Goal: Information Seeking & Learning: Learn about a topic

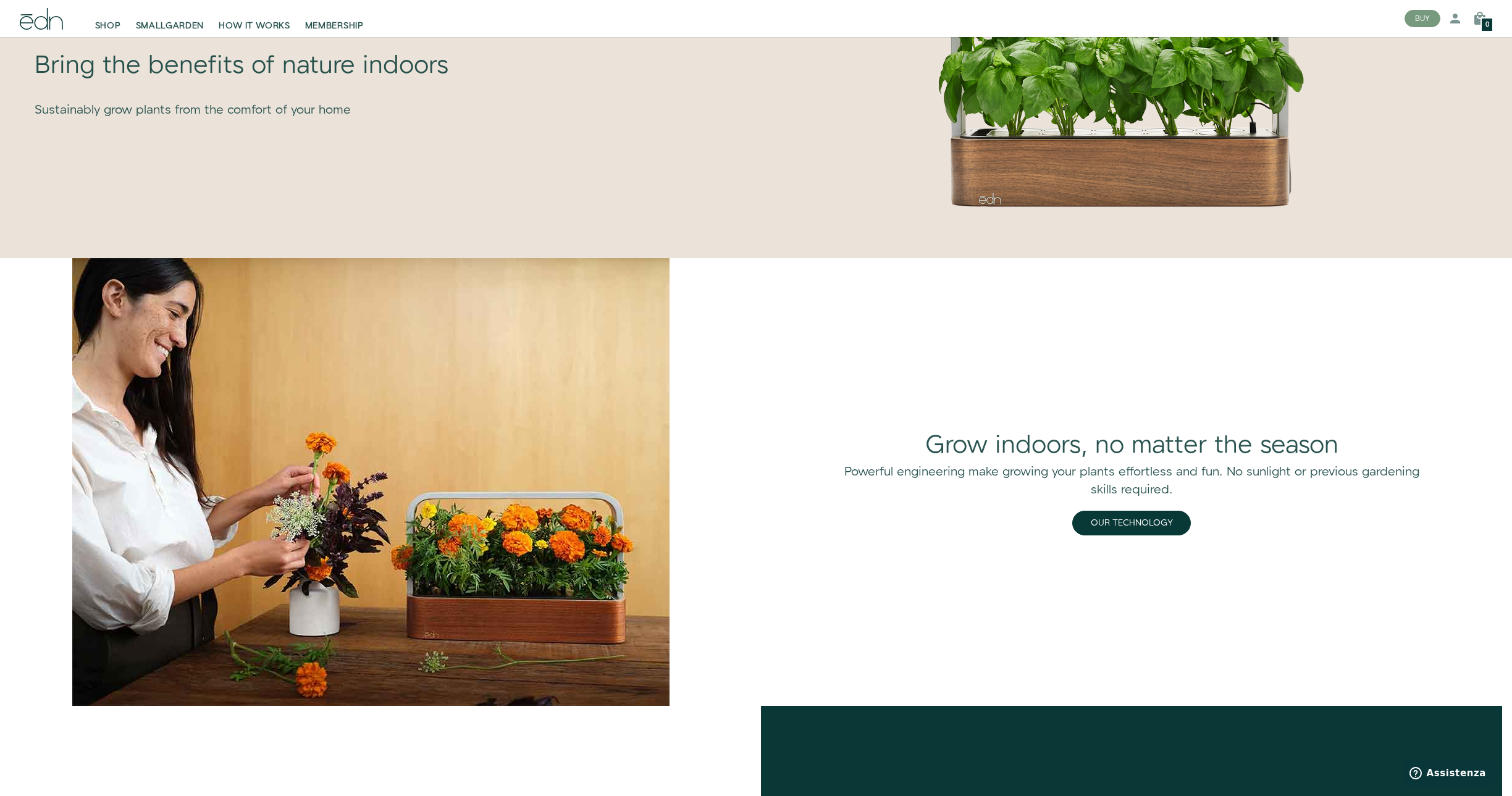
scroll to position [1186, 0]
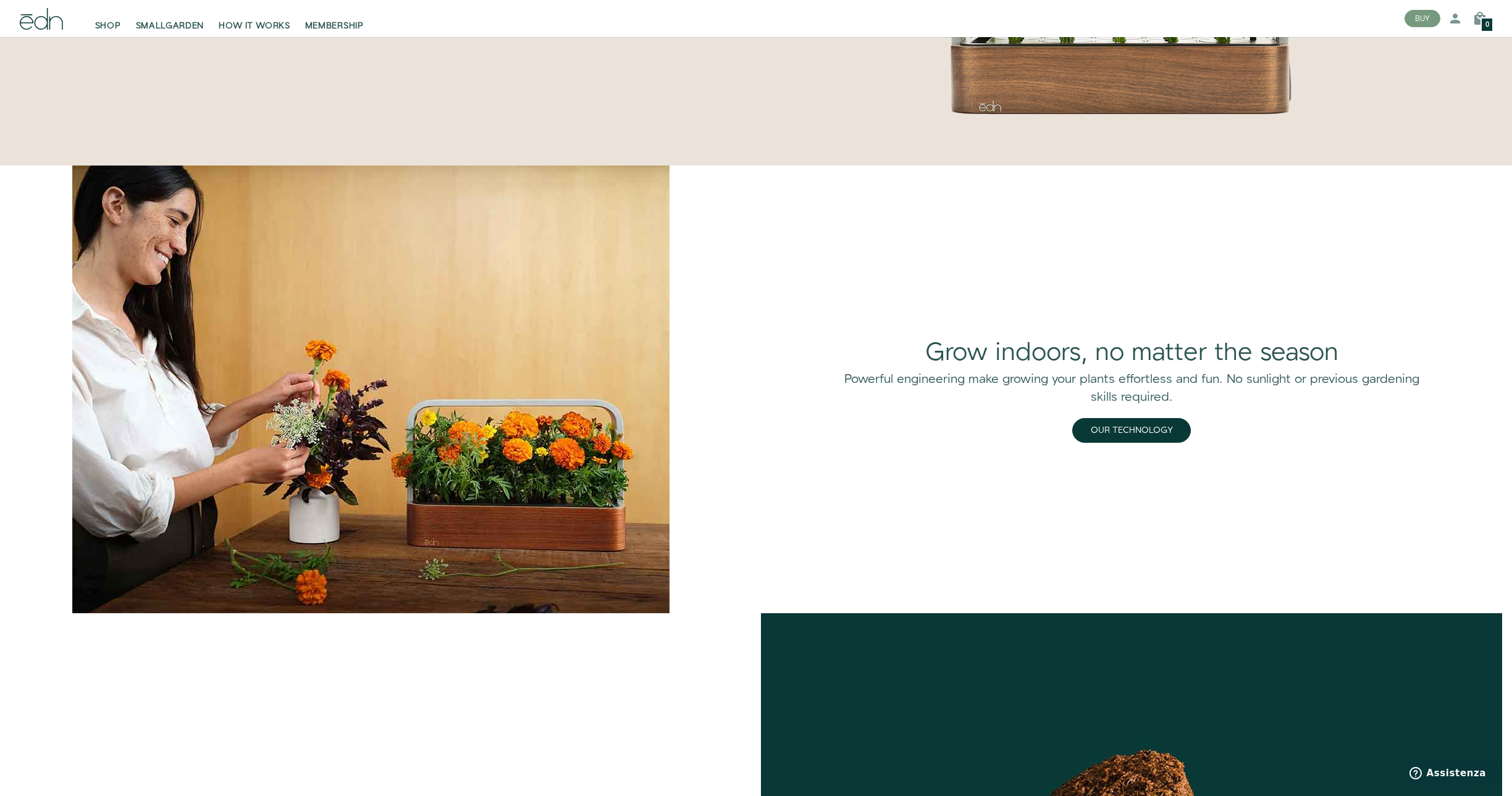
drag, startPoint x: 846, startPoint y: 215, endPoint x: 802, endPoint y: 205, distance: 45.1
click at [802, 205] on div "Grow indoors, no matter the season Powerful engineering make growing your plant…" at bounding box center [1131, 389] width 761 height 448
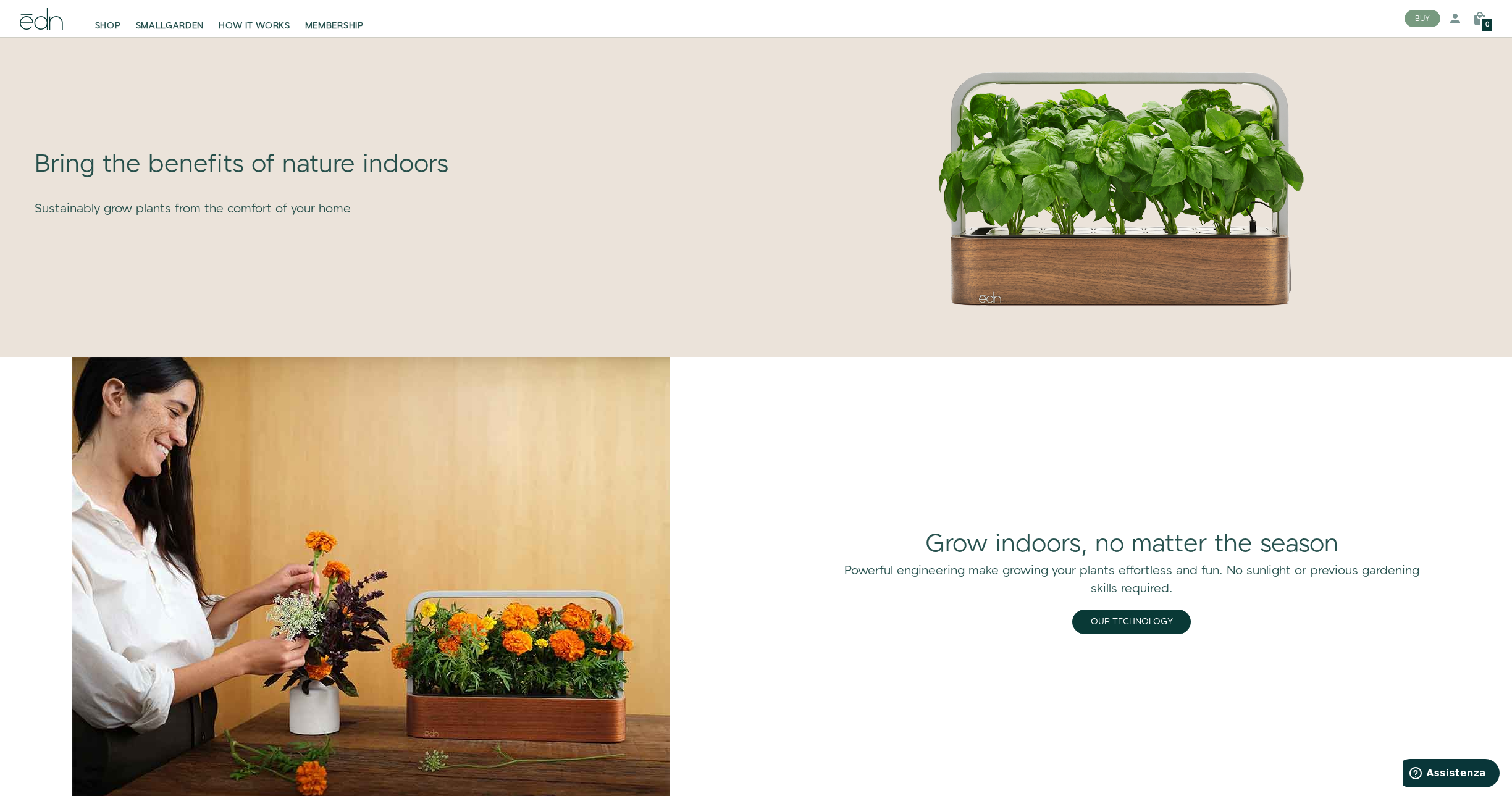
scroll to position [741, 0]
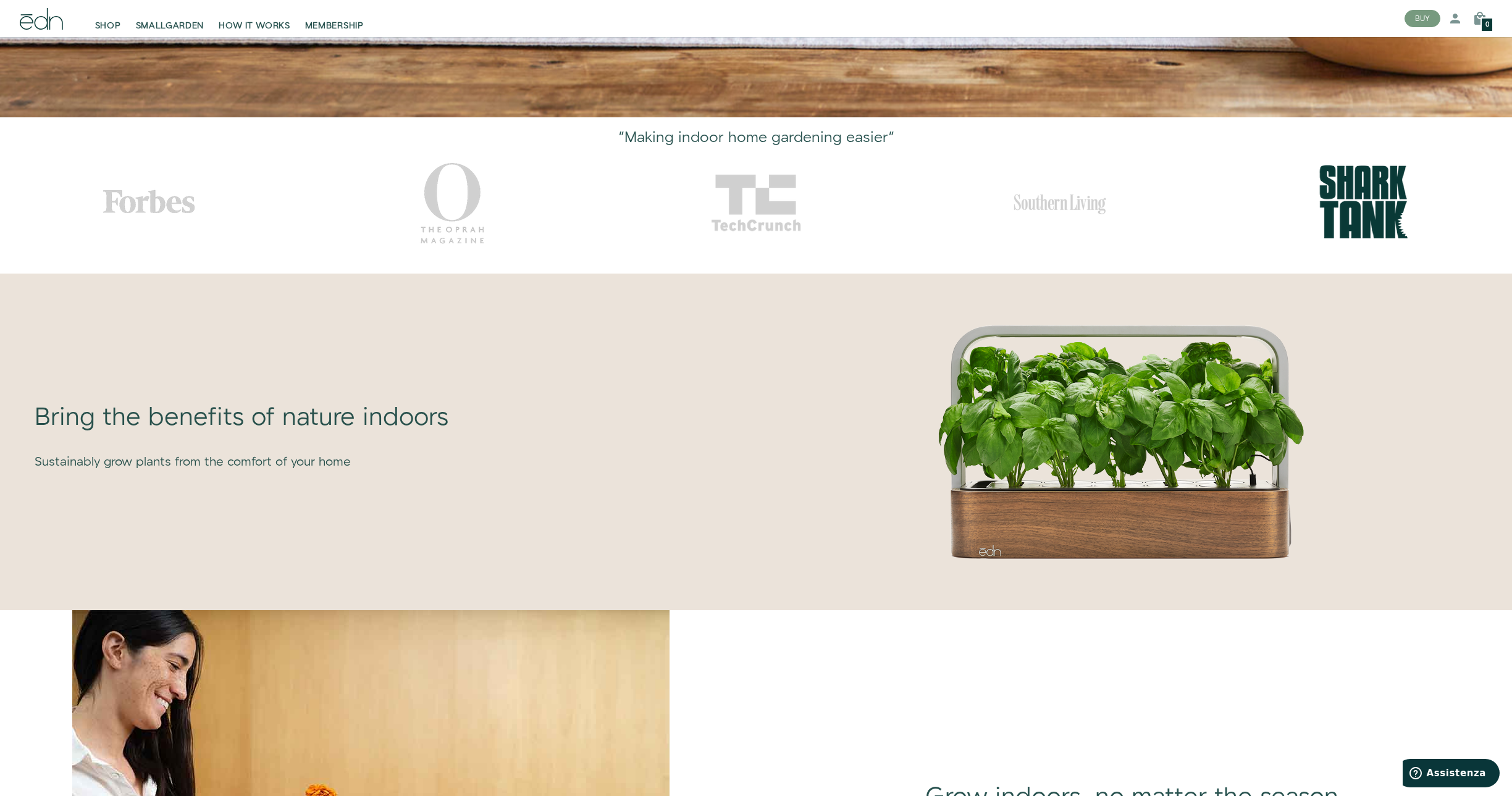
click at [1022, 367] on img at bounding box center [1122, 442] width 371 height 238
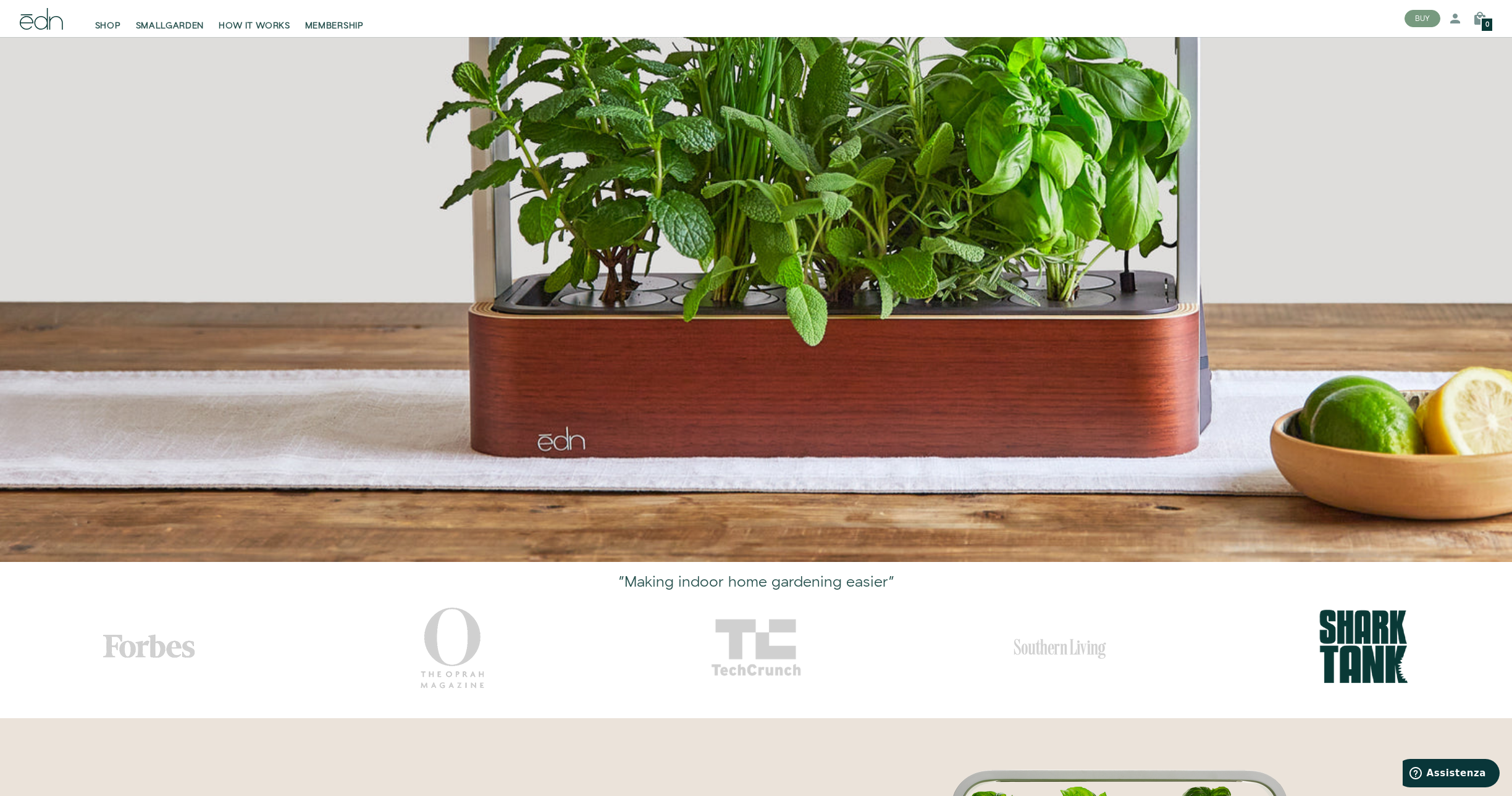
scroll to position [0, 0]
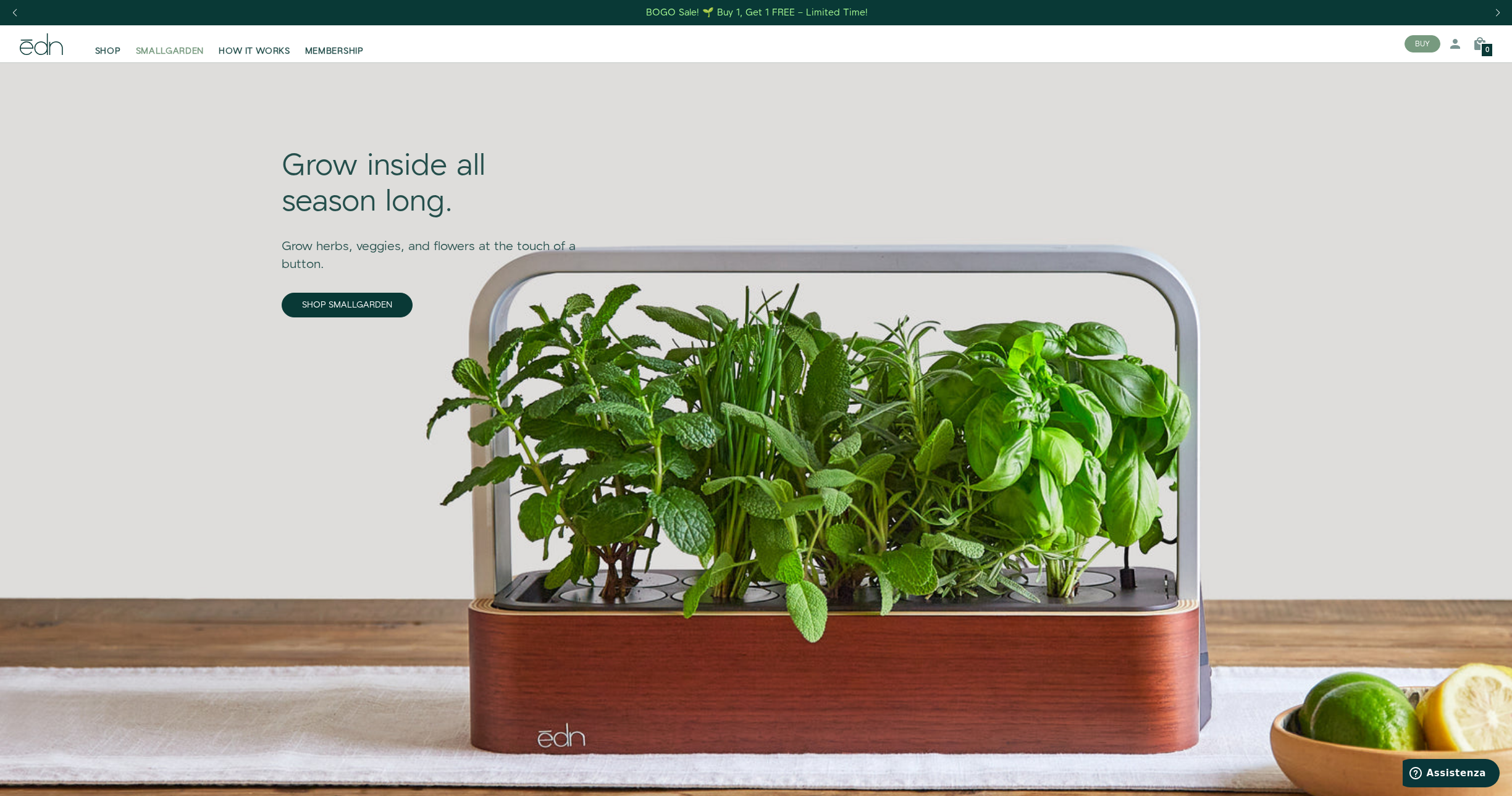
click at [156, 49] on span "SMALLGARDEN" at bounding box center [170, 51] width 68 height 12
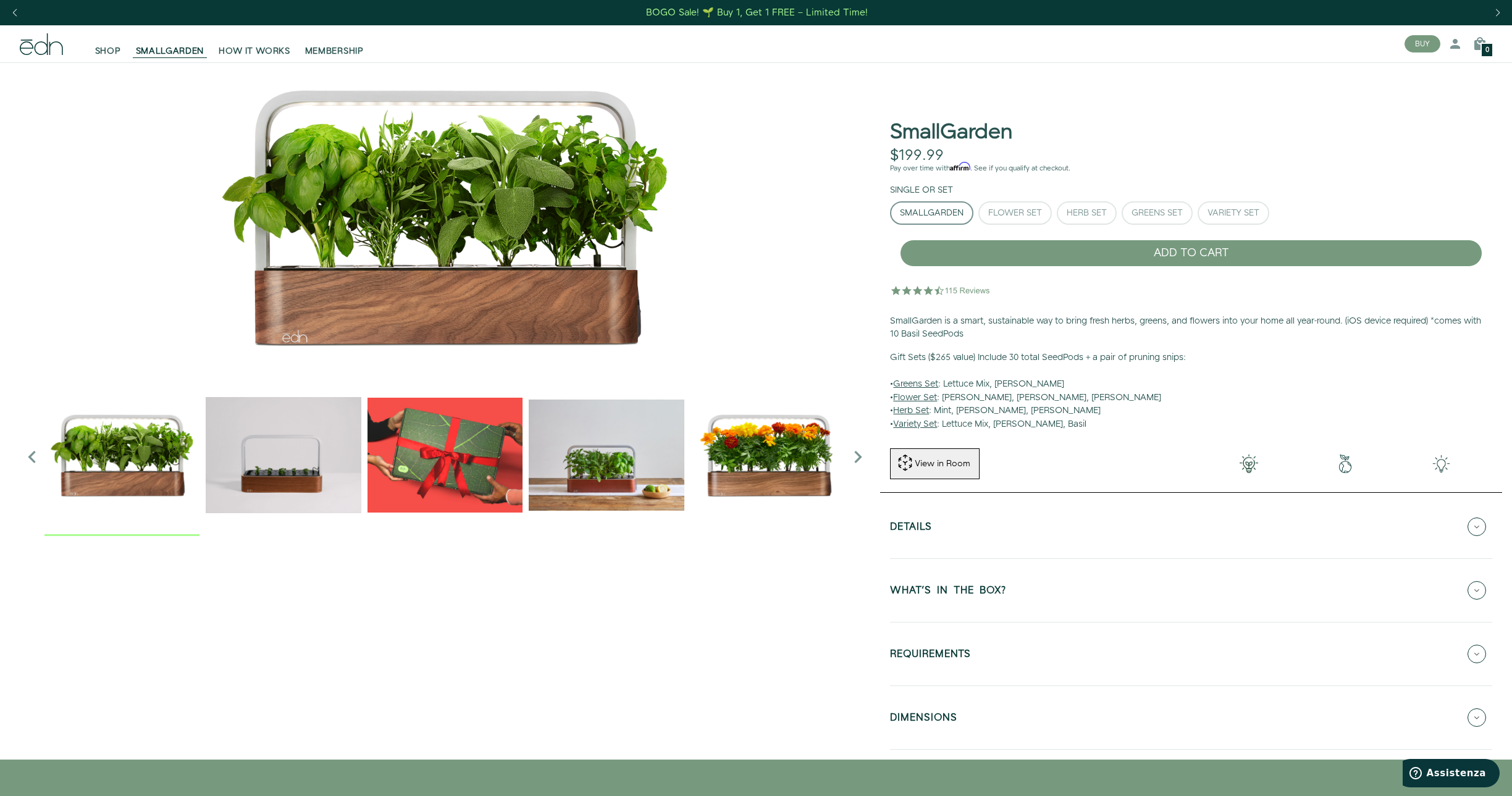
click at [630, 466] on img "4 / 6" at bounding box center [606, 455] width 155 height 155
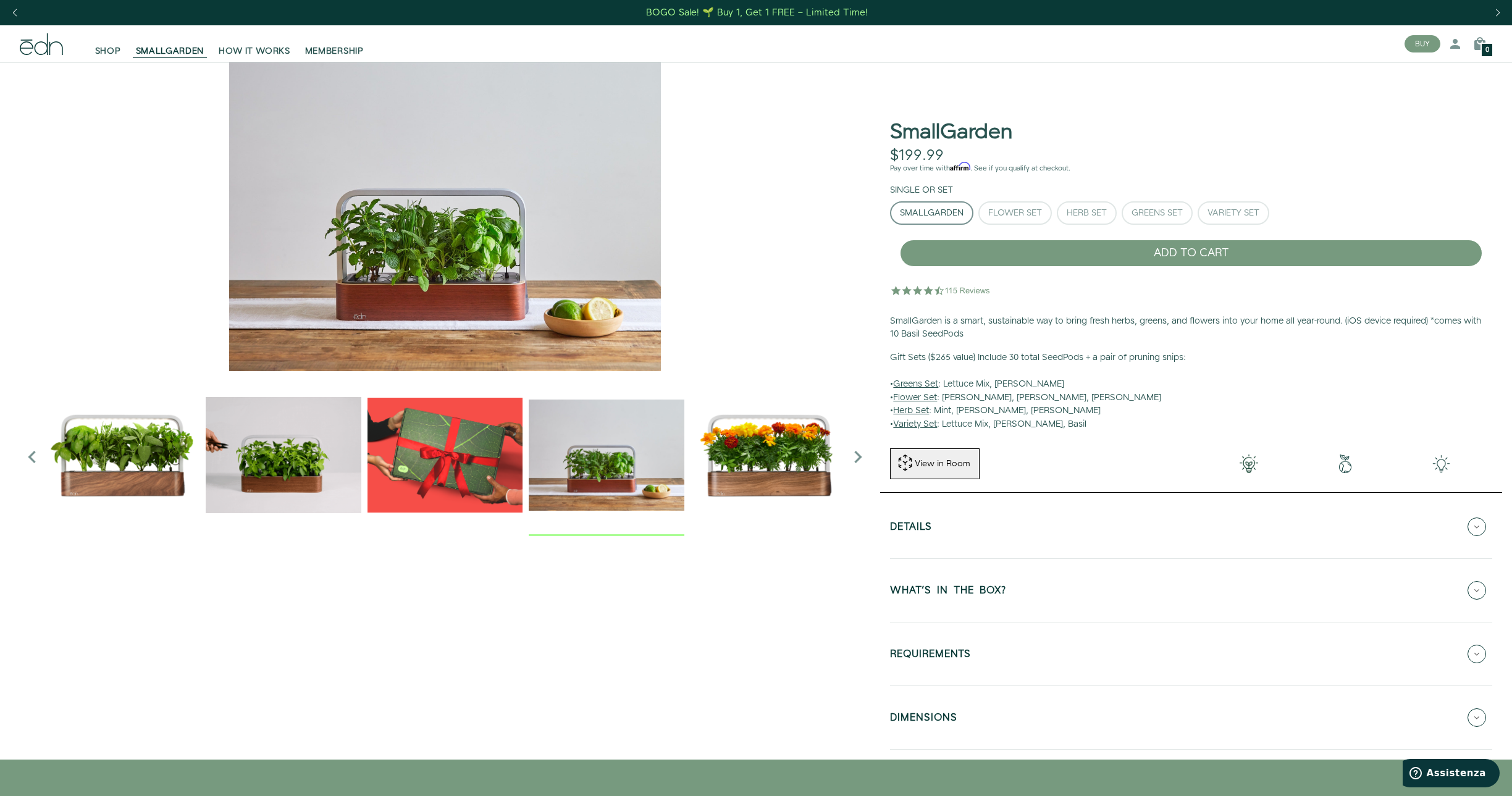
click at [755, 455] on img "5 / 6" at bounding box center [768, 455] width 155 height 155
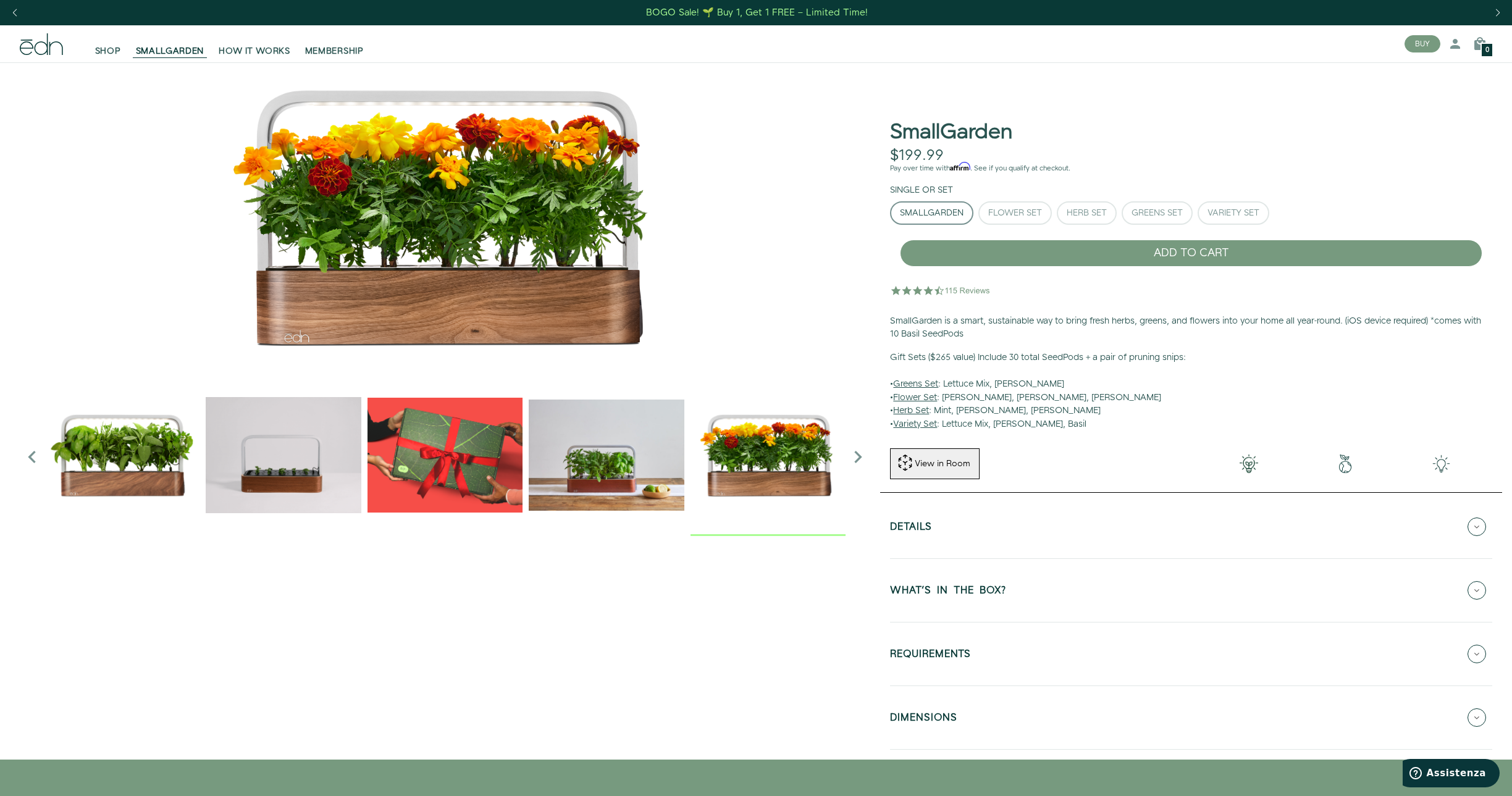
click at [859, 460] on icon "Next slide" at bounding box center [858, 457] width 25 height 25
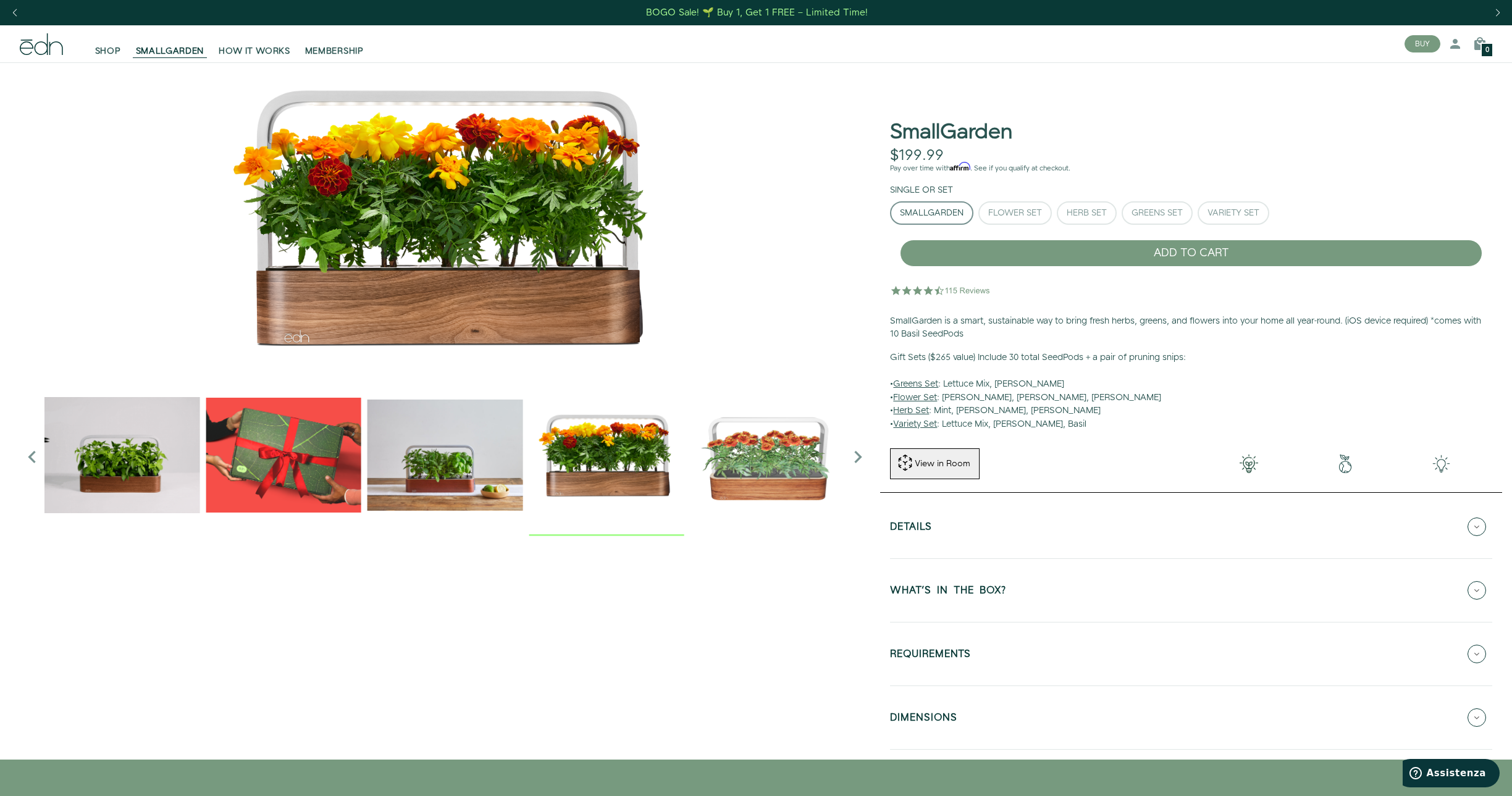
click at [859, 460] on icon "Next slide" at bounding box center [858, 457] width 25 height 25
click at [767, 470] on img "6 / 6" at bounding box center [768, 455] width 155 height 155
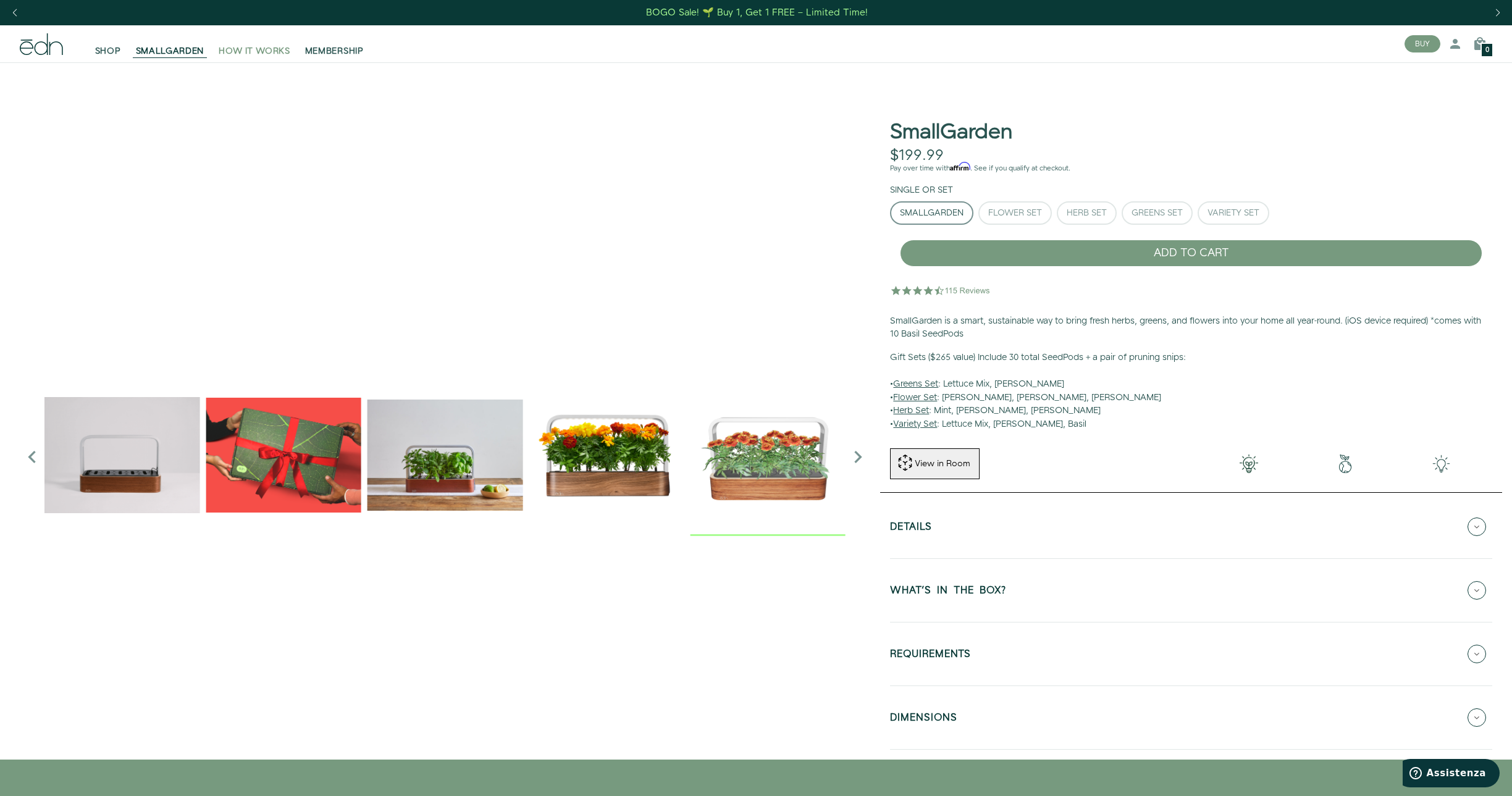
click at [261, 47] on span "HOW IT WORKS" at bounding box center [254, 51] width 71 height 12
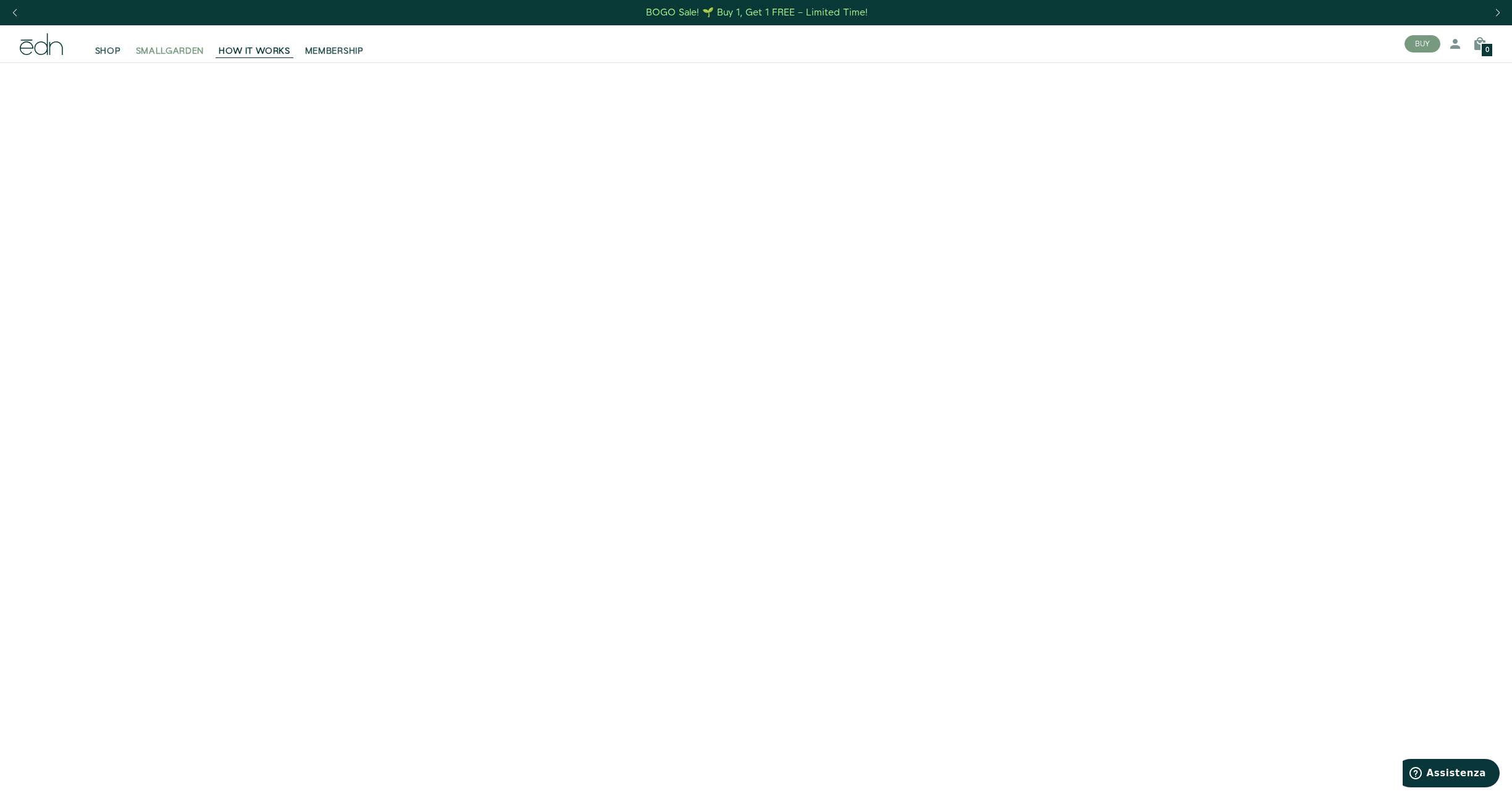
click at [157, 53] on span "SMALLGARDEN" at bounding box center [170, 51] width 68 height 12
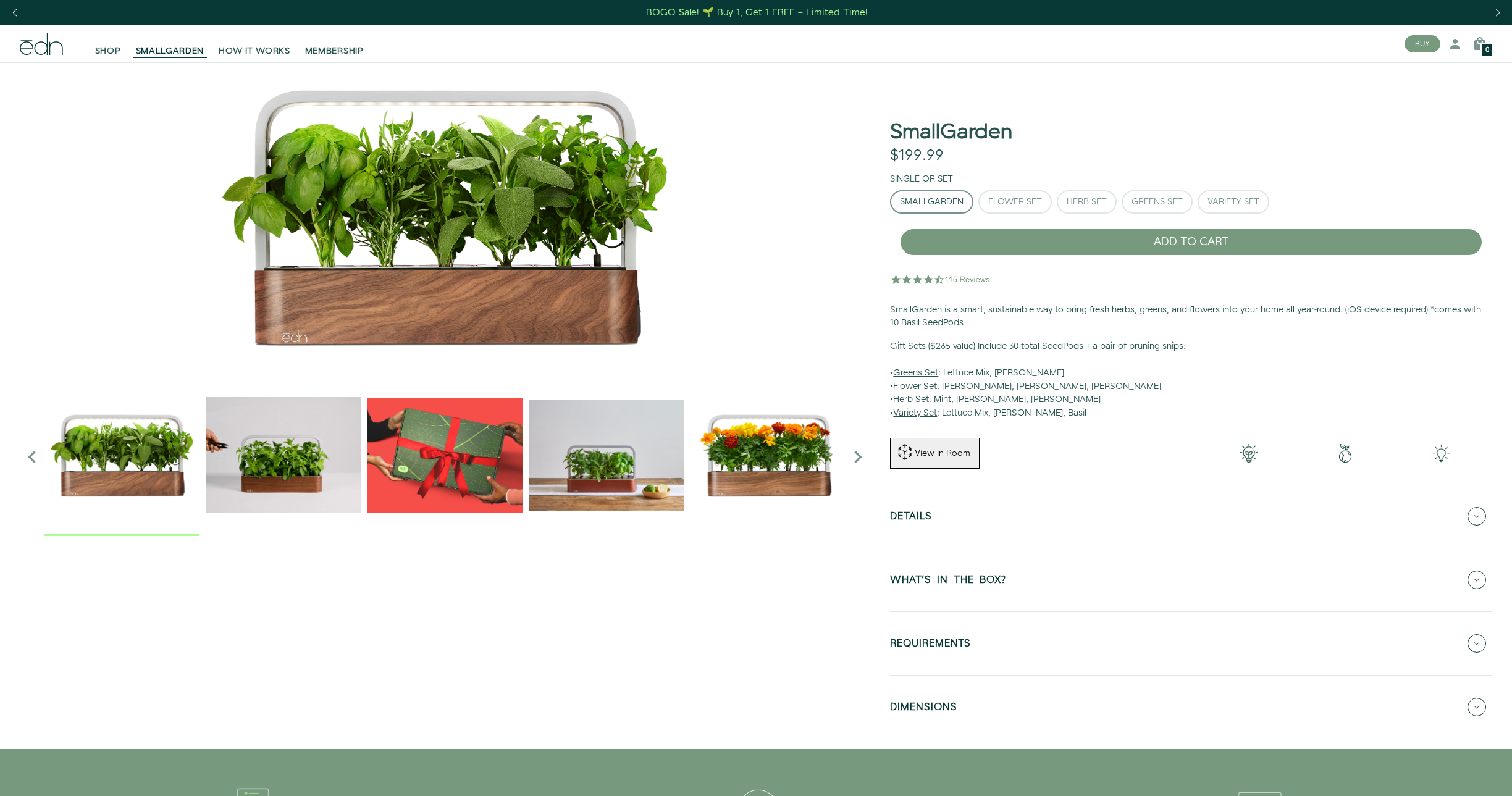
click at [93, 53] on link "SHOP" at bounding box center [108, 44] width 41 height 27
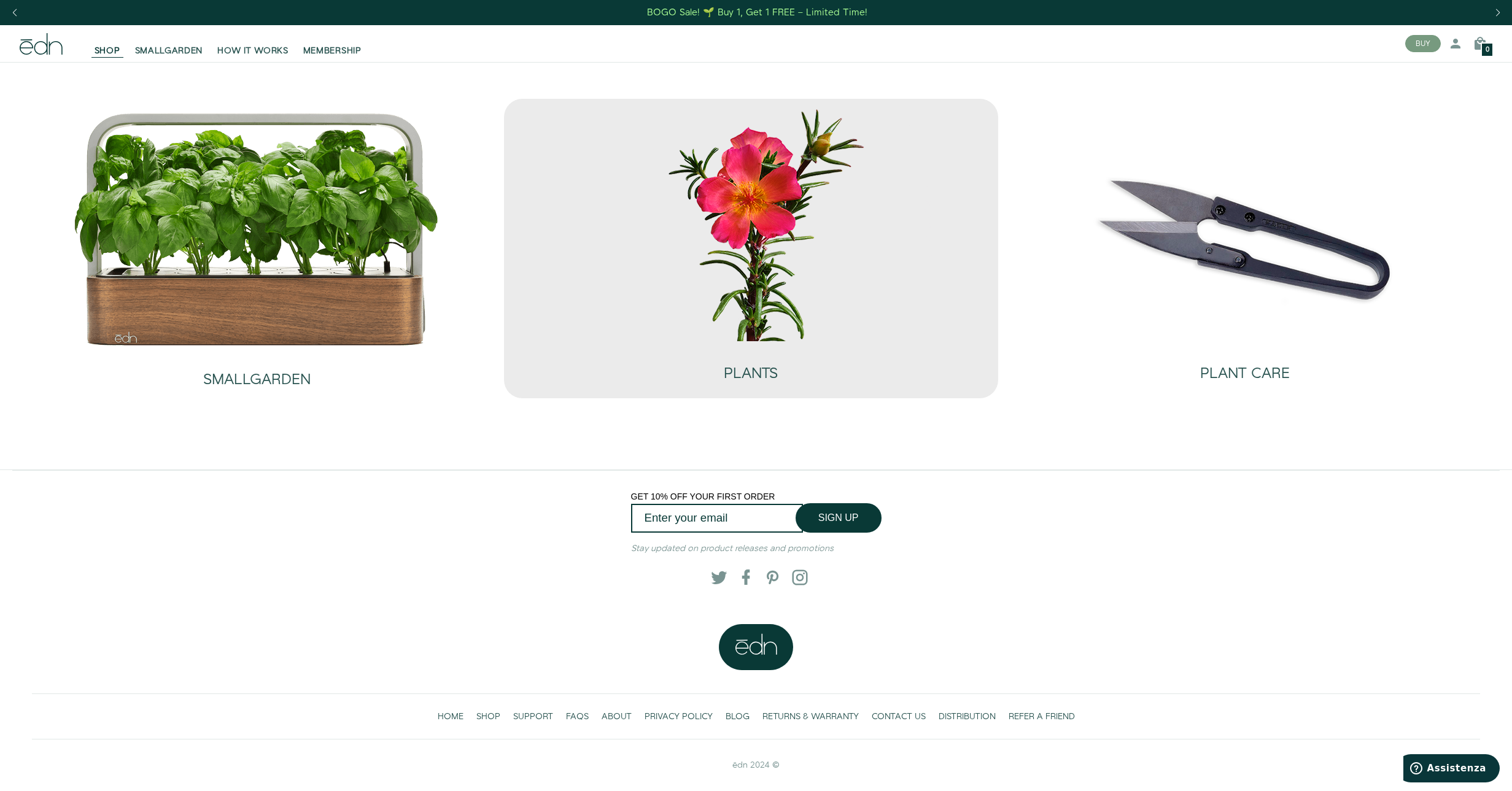
click at [711, 277] on img at bounding box center [751, 223] width 369 height 236
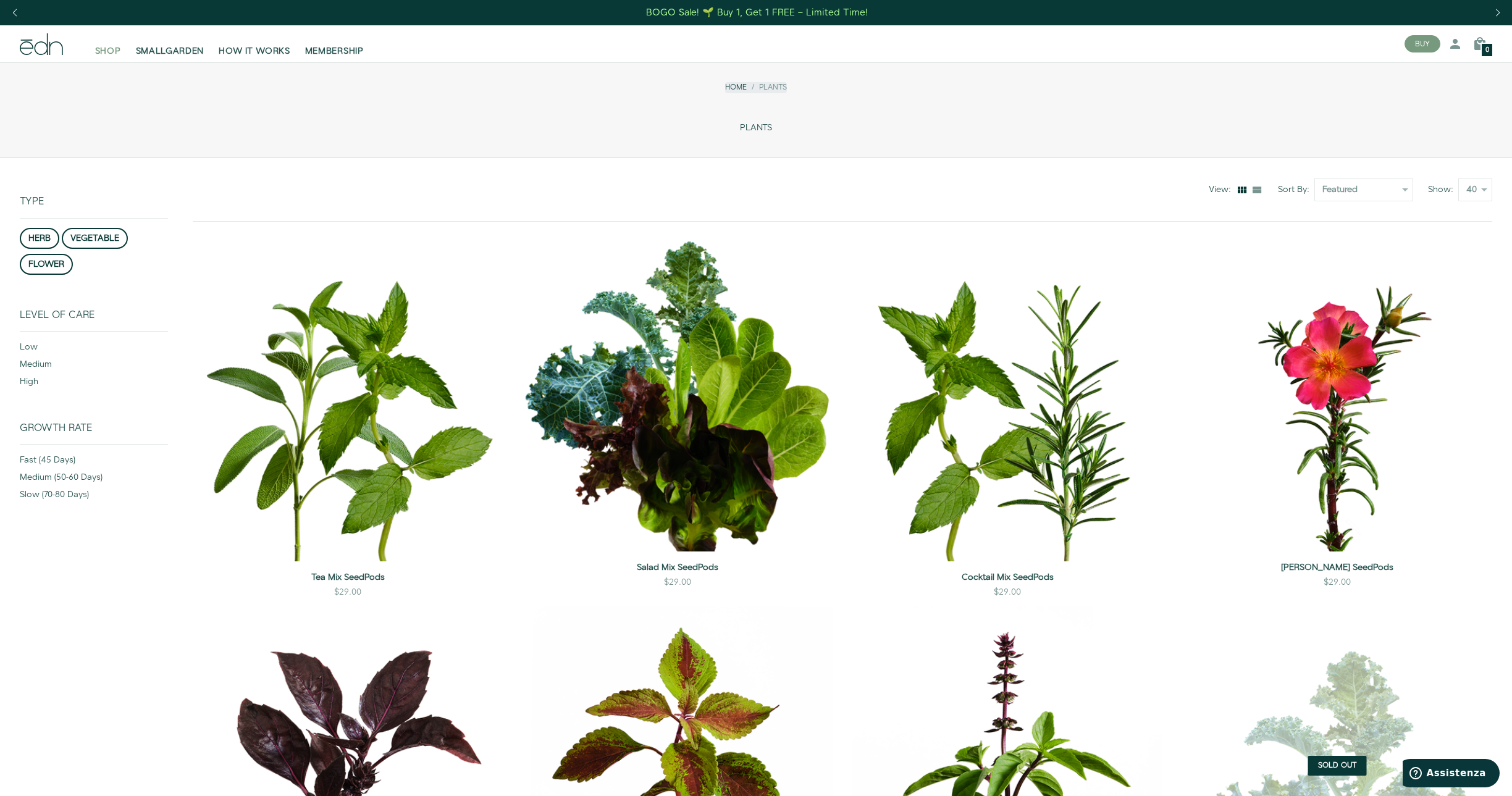
click at [96, 50] on span "SHOP" at bounding box center [108, 51] width 26 height 12
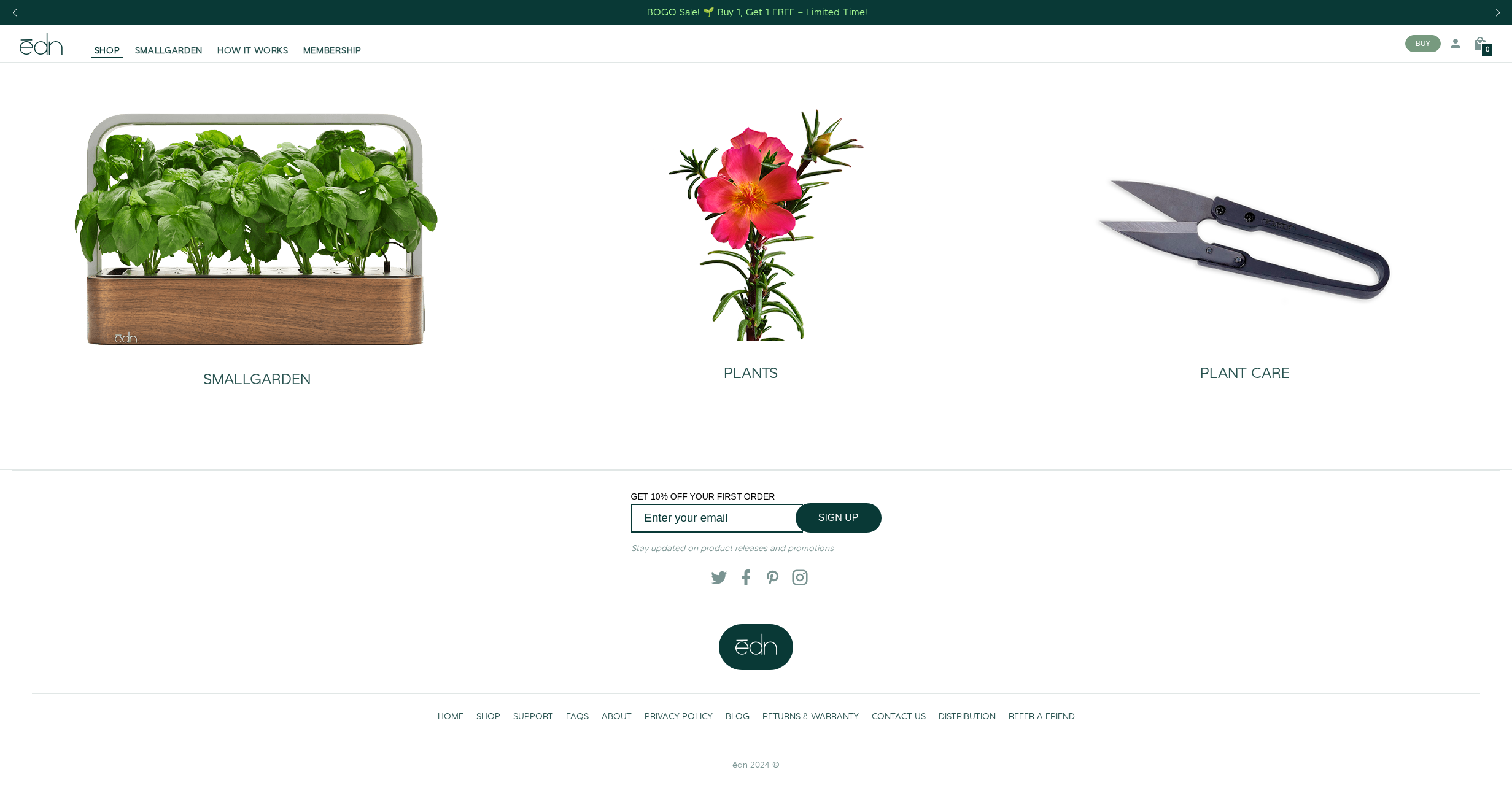
click at [322, 280] on img at bounding box center [256, 230] width 369 height 236
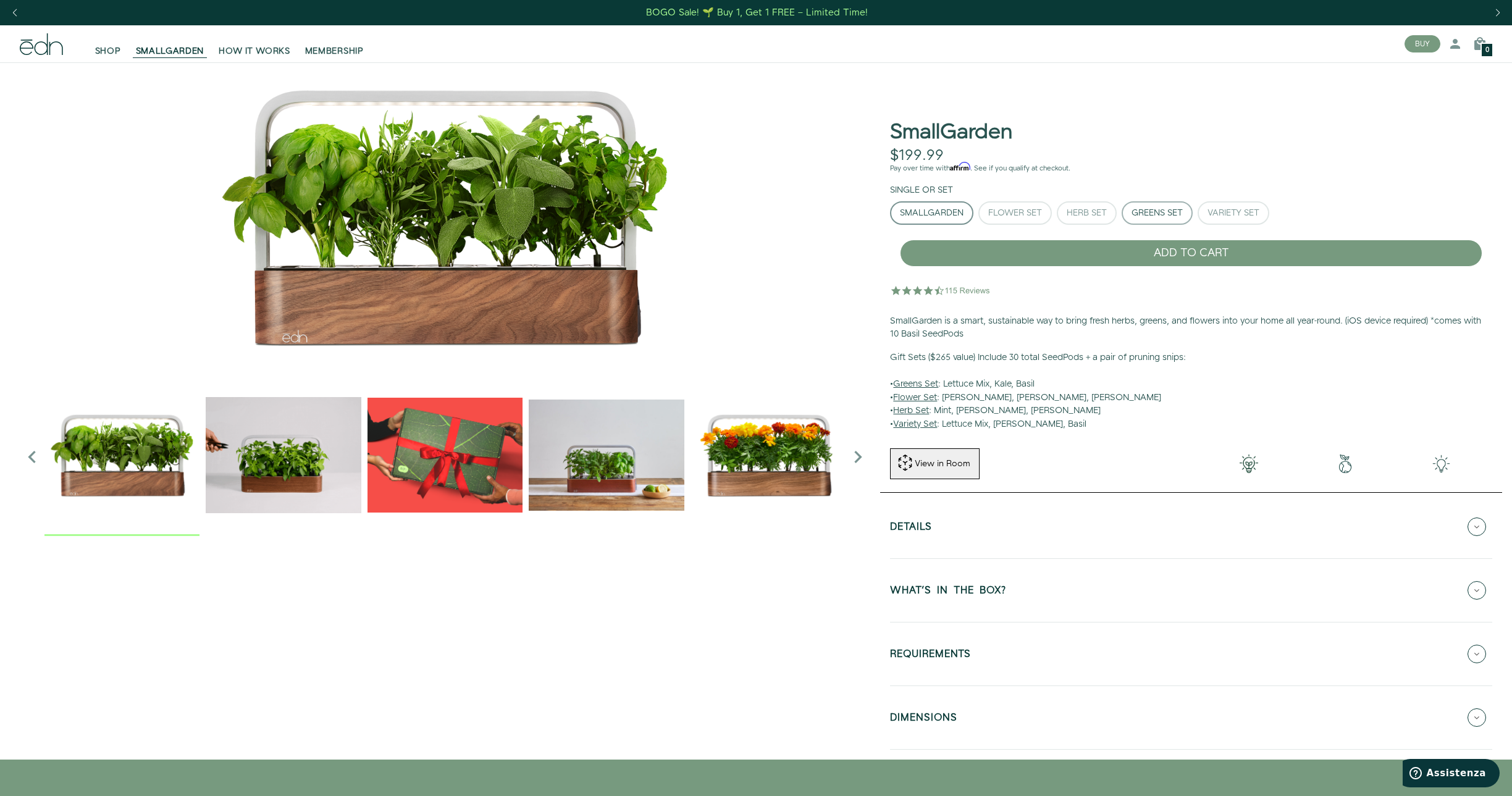
click at [1164, 217] on div "Greens Set" at bounding box center [1157, 212] width 51 height 8
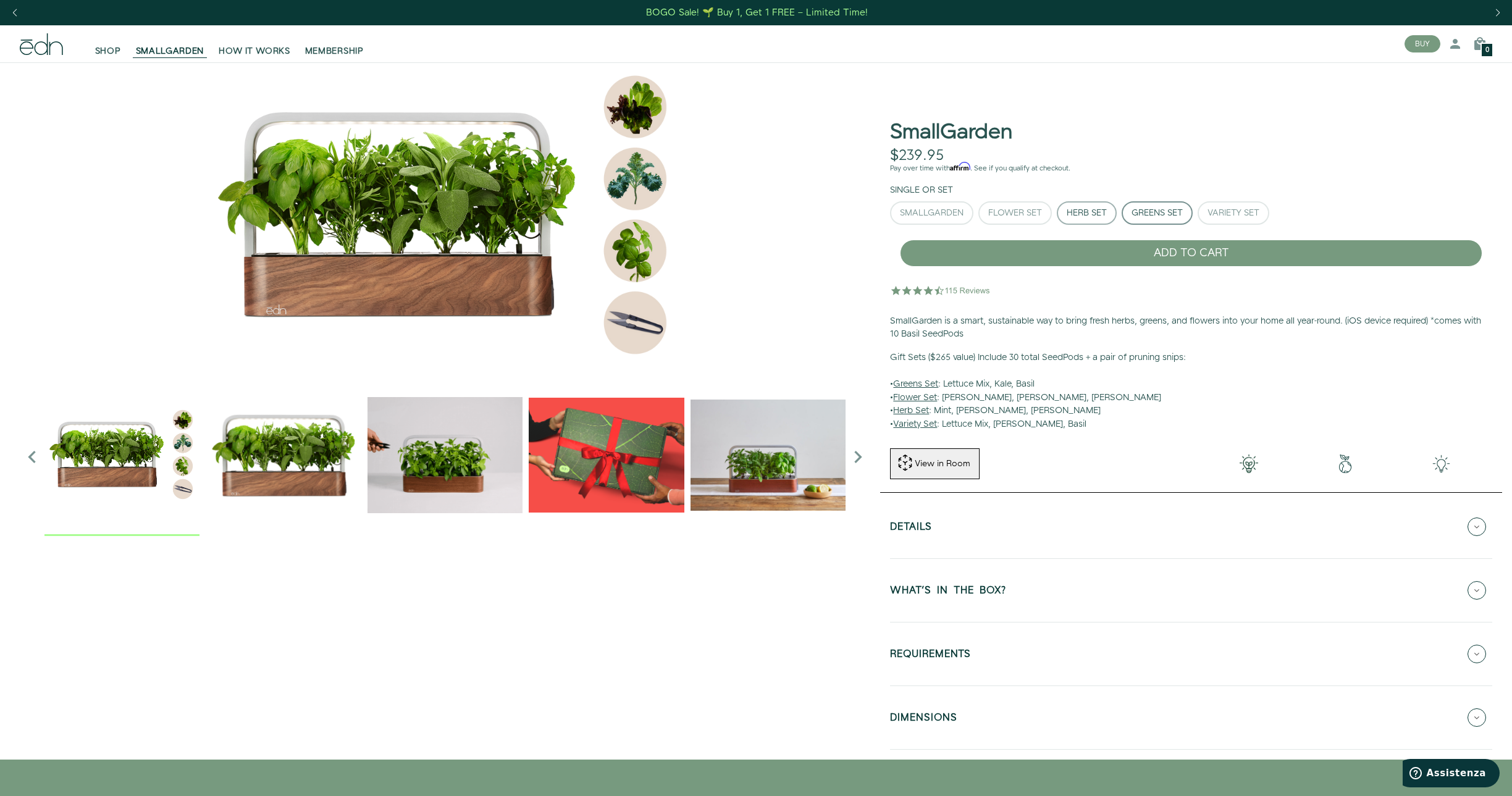
click at [1093, 214] on div "Herb Set" at bounding box center [1086, 212] width 40 height 8
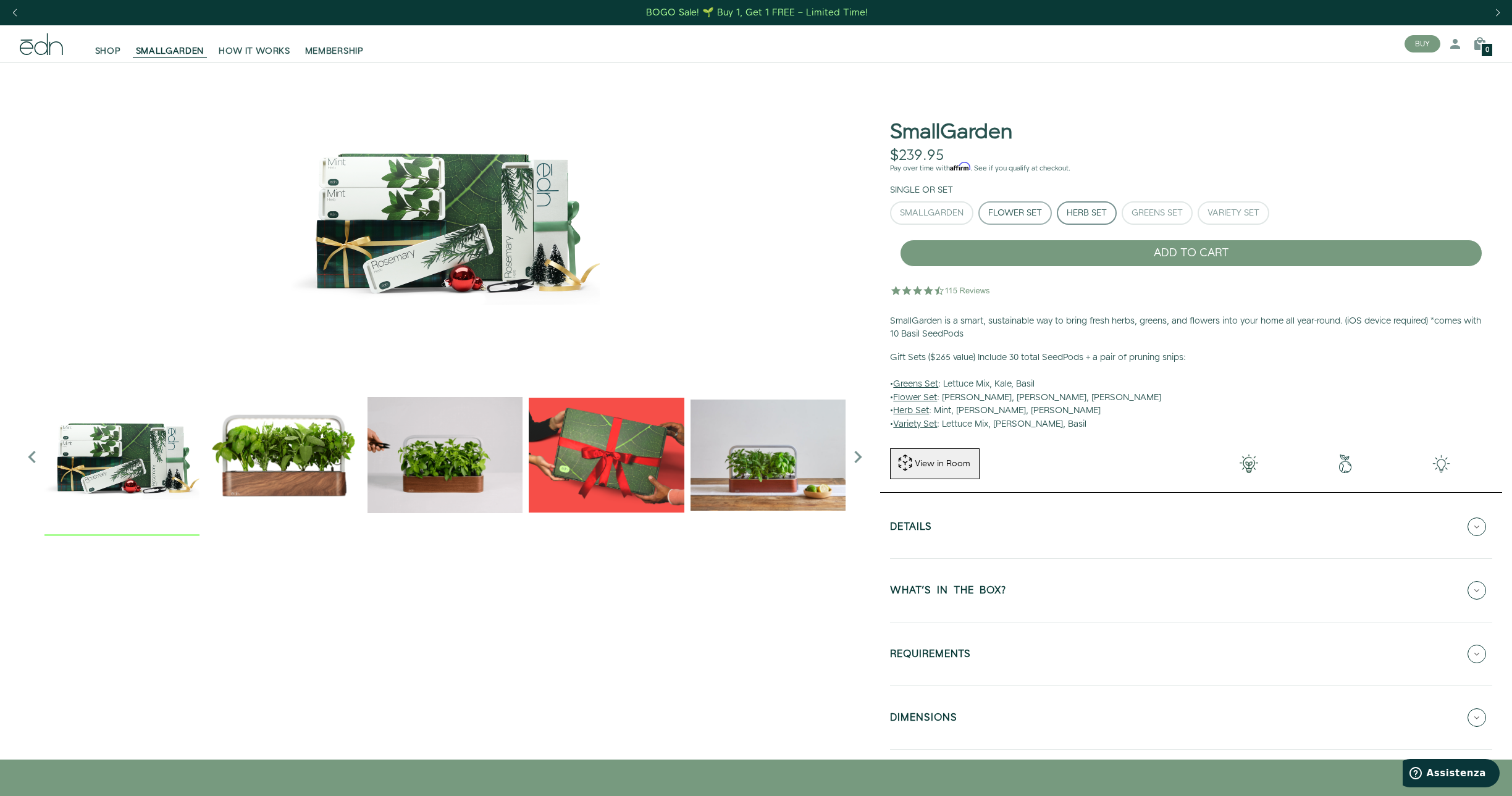
click at [1000, 212] on div "Flower Set" at bounding box center [1014, 212] width 53 height 8
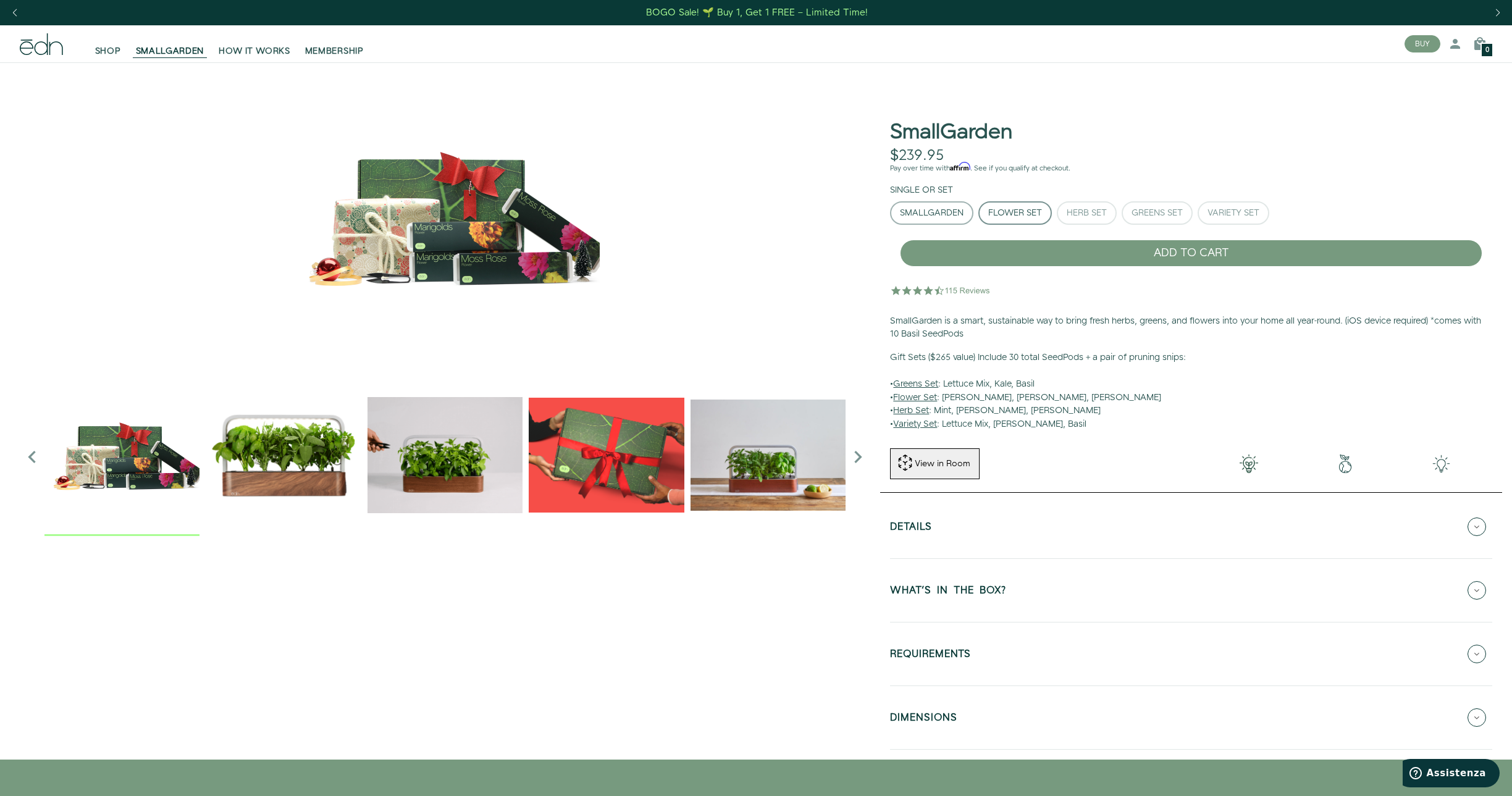
click at [937, 212] on div "SmallGarden" at bounding box center [931, 212] width 64 height 8
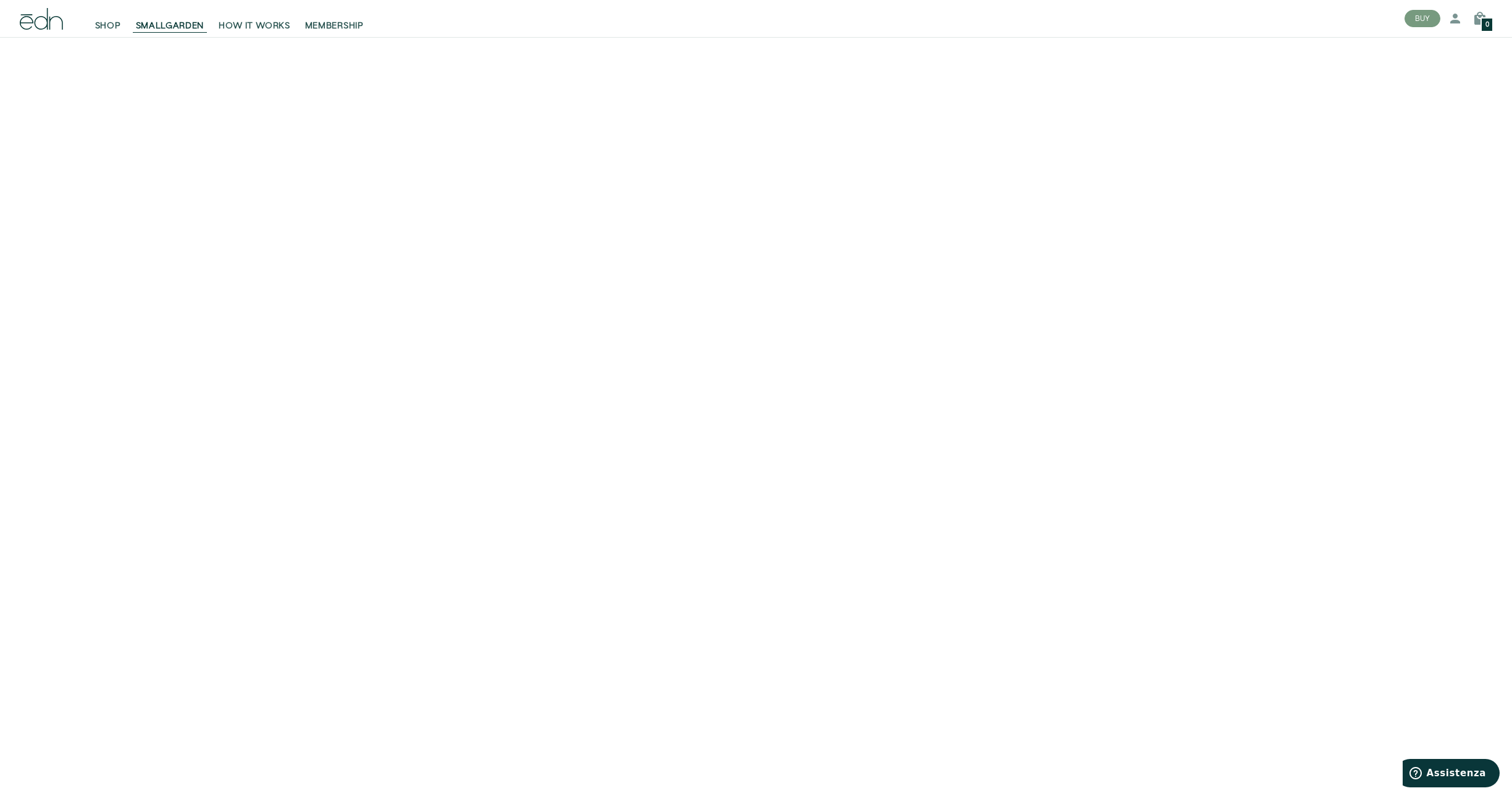
scroll to position [2873, 0]
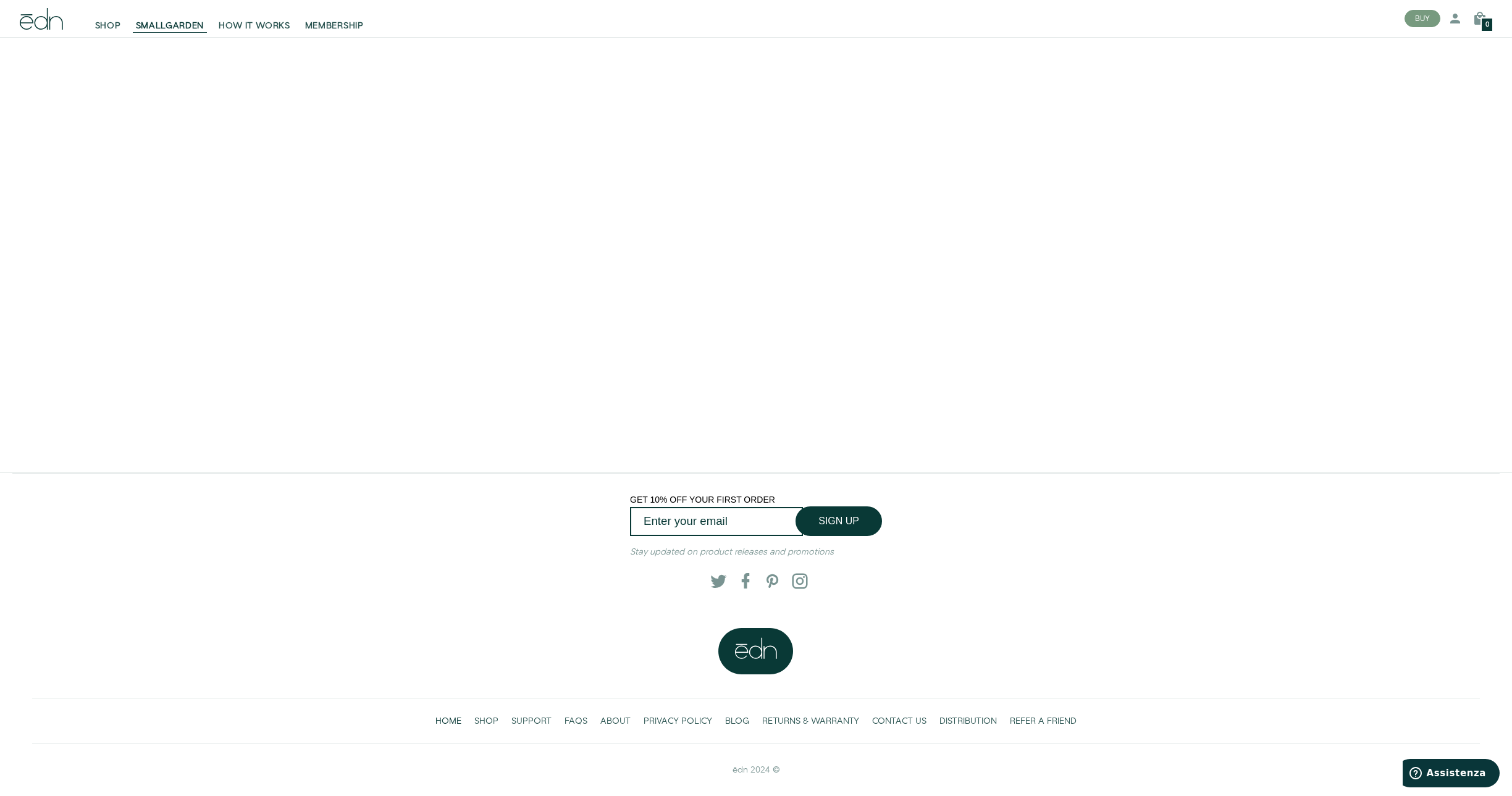
click at [466, 722] on link "HOME" at bounding box center [449, 722] width 39 height 26
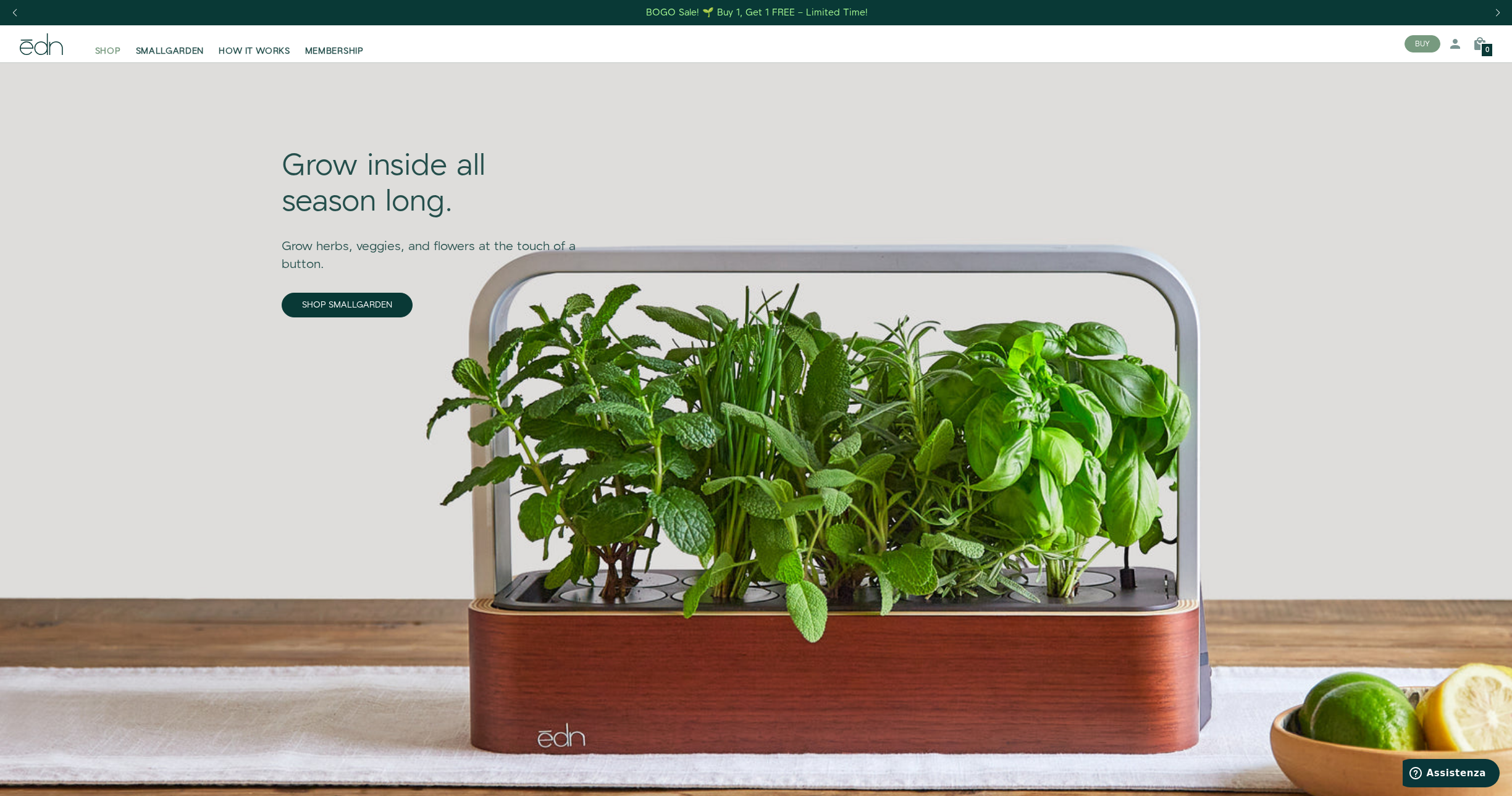
click at [109, 57] on span "SHOP" at bounding box center [108, 51] width 26 height 12
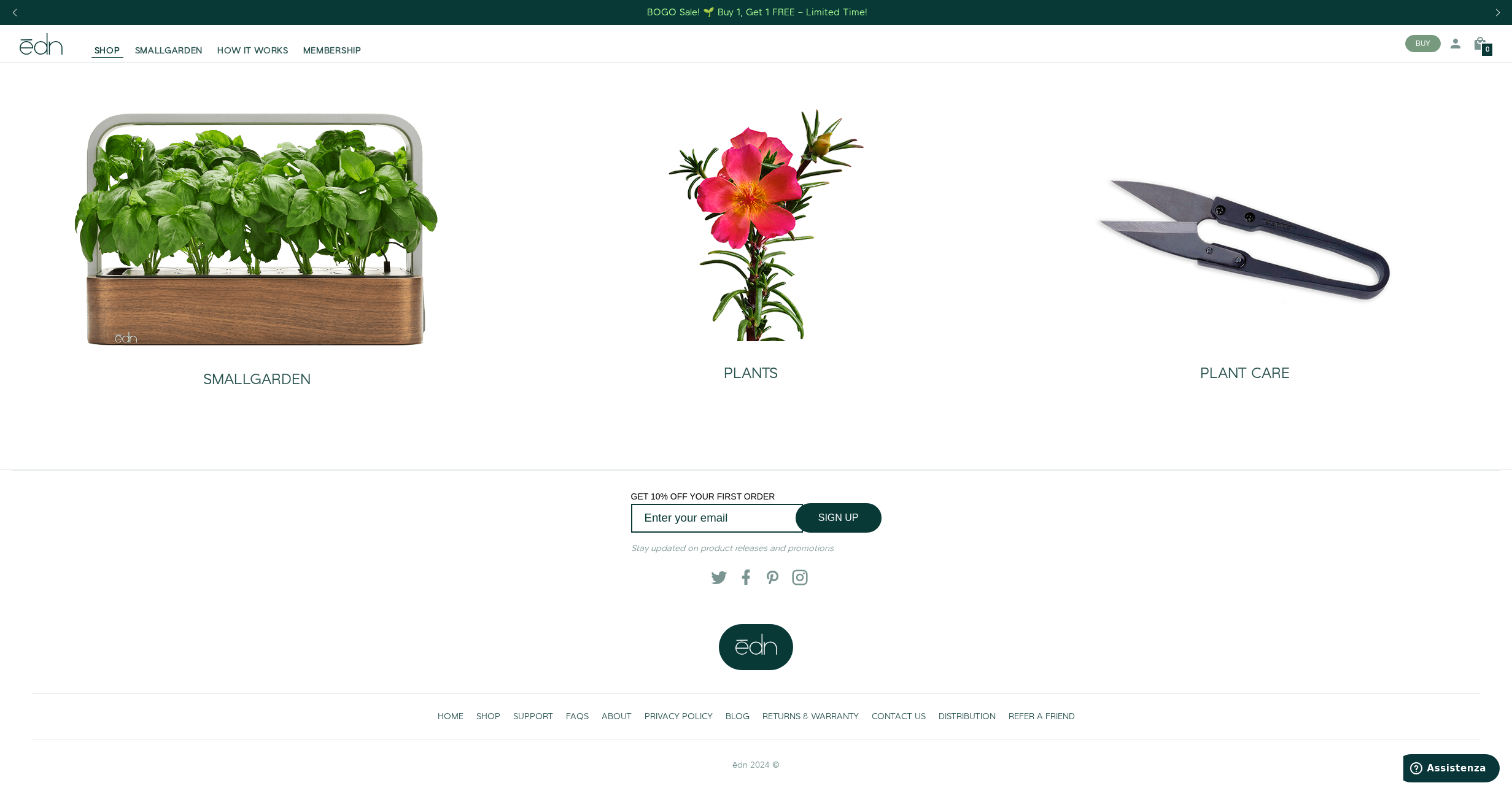
click at [10, 13] on div "Previous slide" at bounding box center [14, 13] width 16 height 27
click at [873, 717] on span "CONTACT US" at bounding box center [899, 717] width 54 height 12
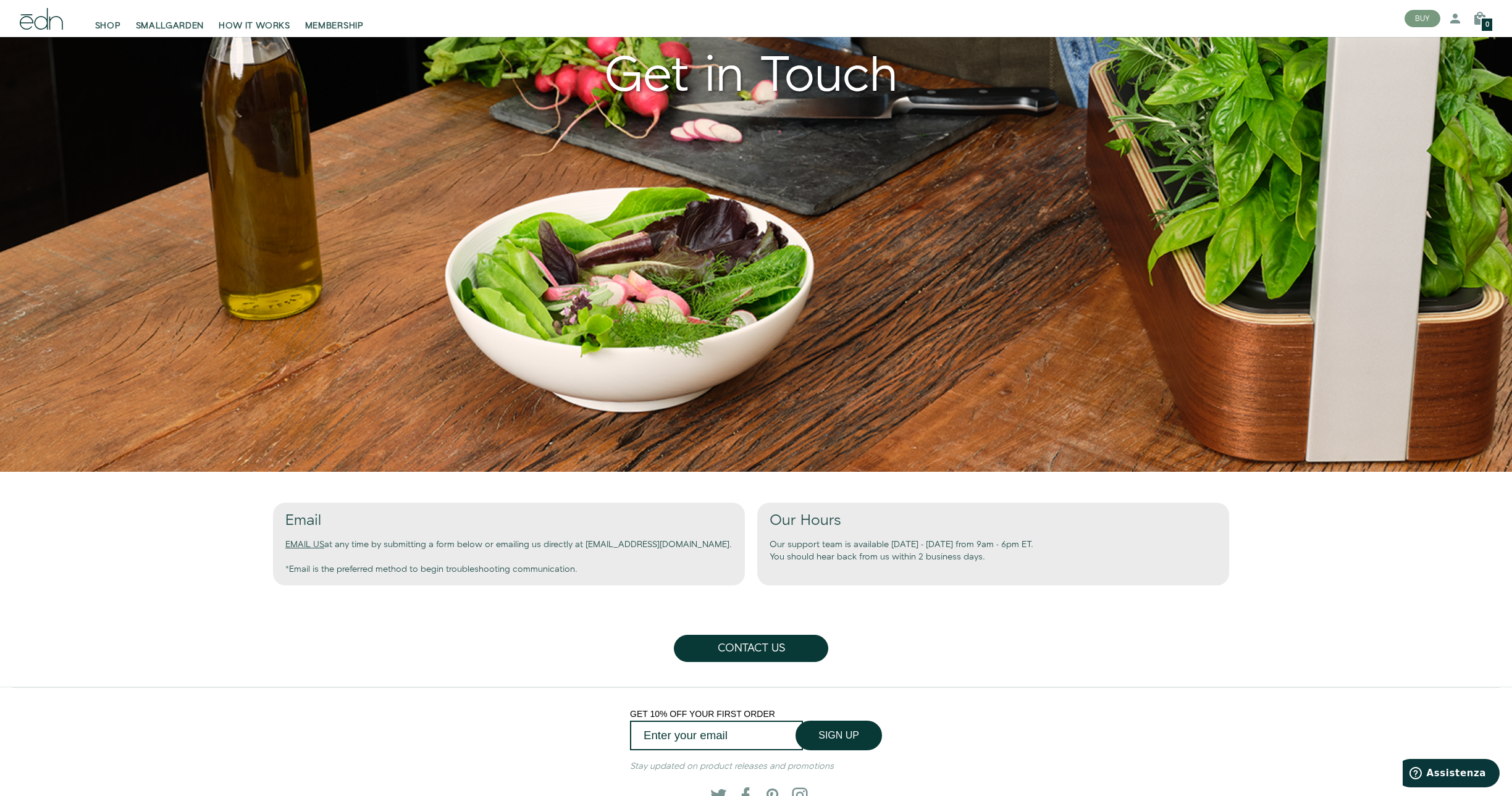
scroll to position [224, 0]
